Goal: Task Accomplishment & Management: Manage account settings

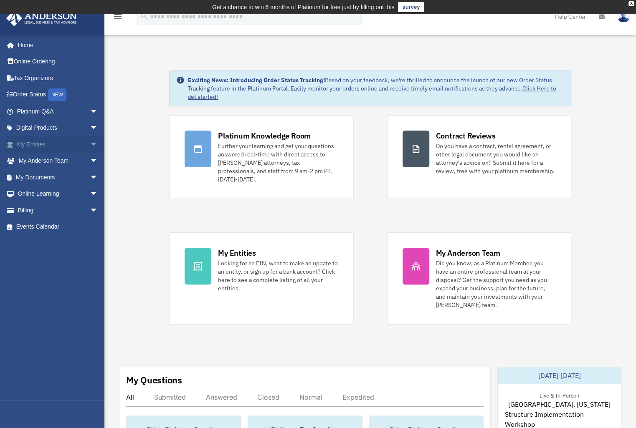
click at [90, 144] on span "arrow_drop_down" at bounding box center [98, 144] width 17 height 17
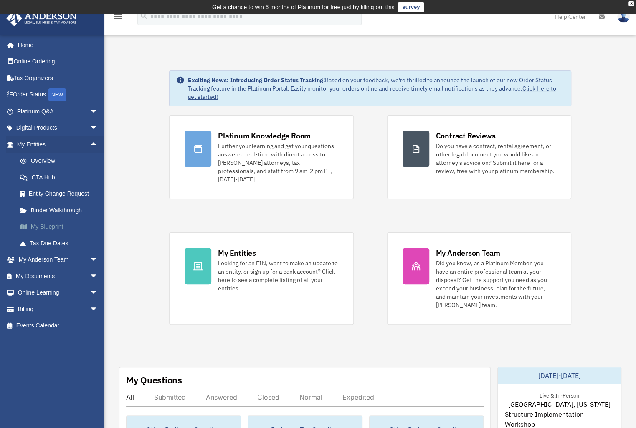
click at [52, 225] on link "My Blueprint" at bounding box center [61, 227] width 99 height 17
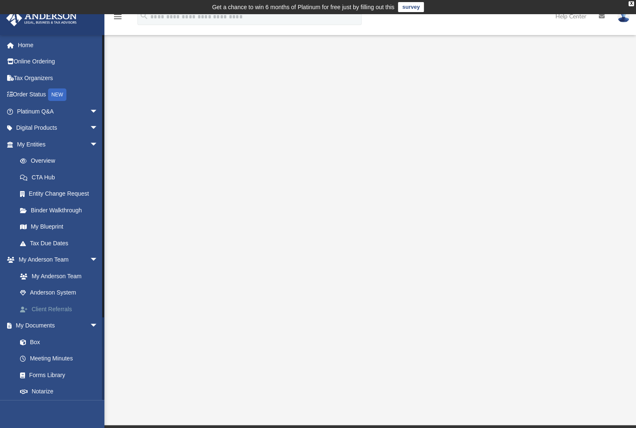
click at [55, 310] on link "Client Referrals" at bounding box center [61, 309] width 99 height 17
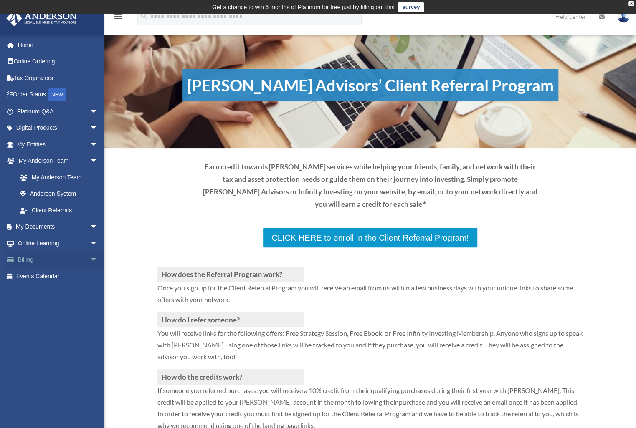
click at [44, 261] on link "Billing arrow_drop_down" at bounding box center [58, 260] width 105 height 17
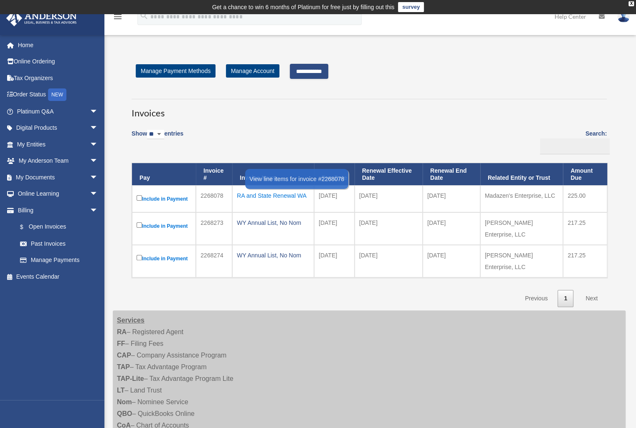
click at [286, 195] on div "RA and State Renewal WA" at bounding box center [273, 196] width 73 height 12
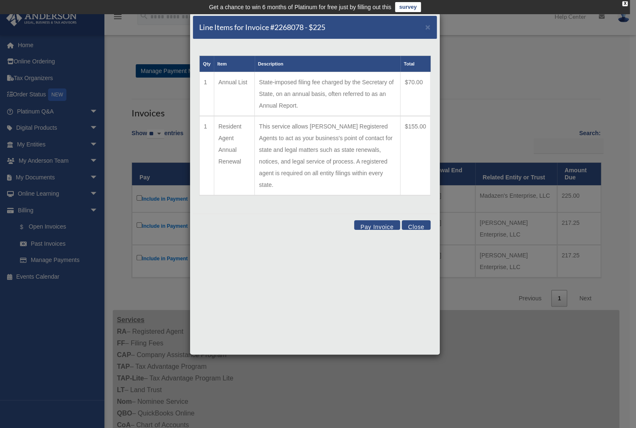
click at [422, 220] on button "Close" at bounding box center [416, 225] width 29 height 10
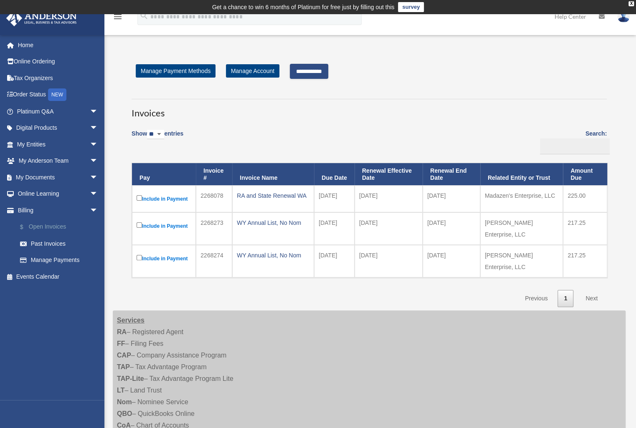
click at [53, 226] on link "$ Open Invoices" at bounding box center [61, 227] width 99 height 17
click at [52, 244] on link "Past Invoices" at bounding box center [61, 243] width 99 height 17
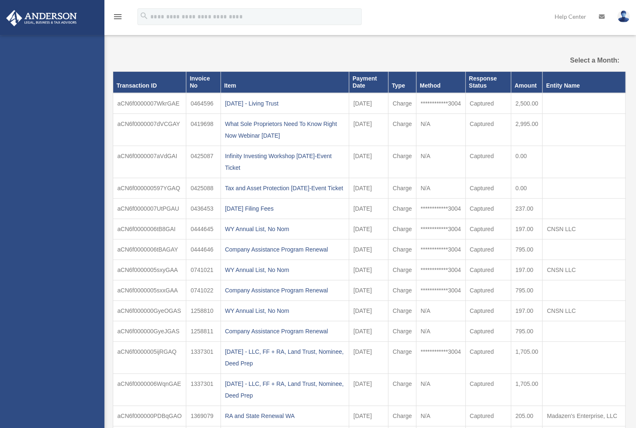
select select
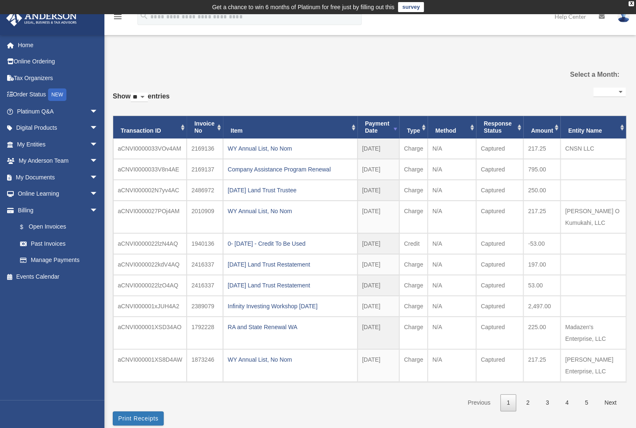
click at [627, 20] on img at bounding box center [623, 16] width 13 height 12
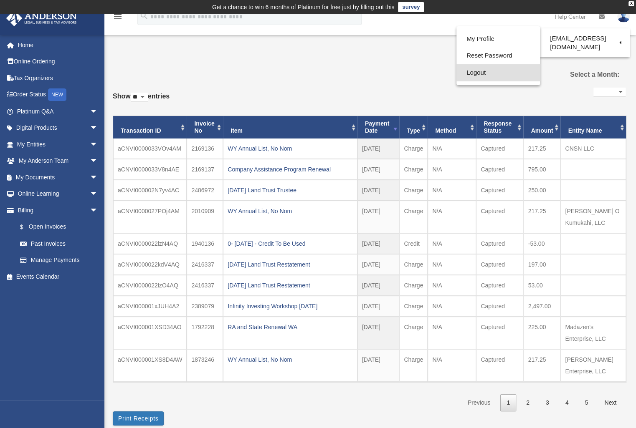
click at [479, 74] on link "Logout" at bounding box center [498, 72] width 84 height 17
